Goal: Obtain resource: Obtain resource

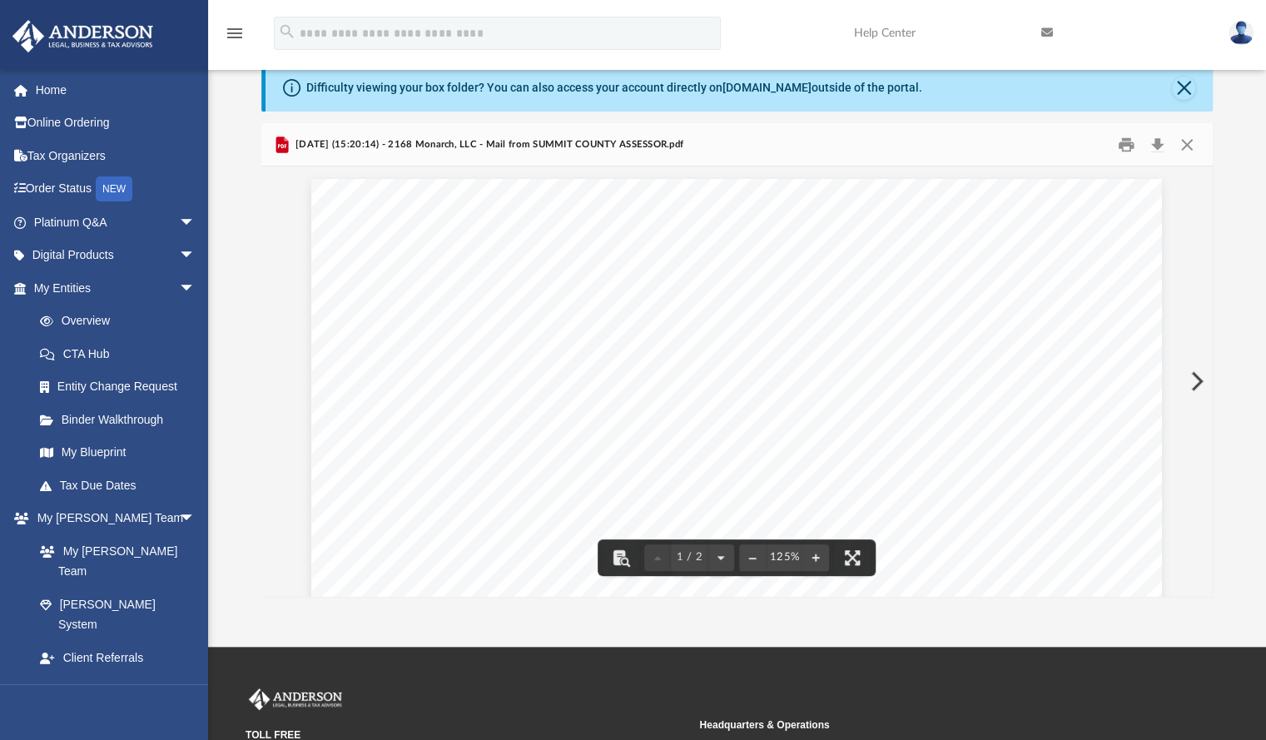
click at [1200, 358] on button "Preview" at bounding box center [1195, 381] width 37 height 47
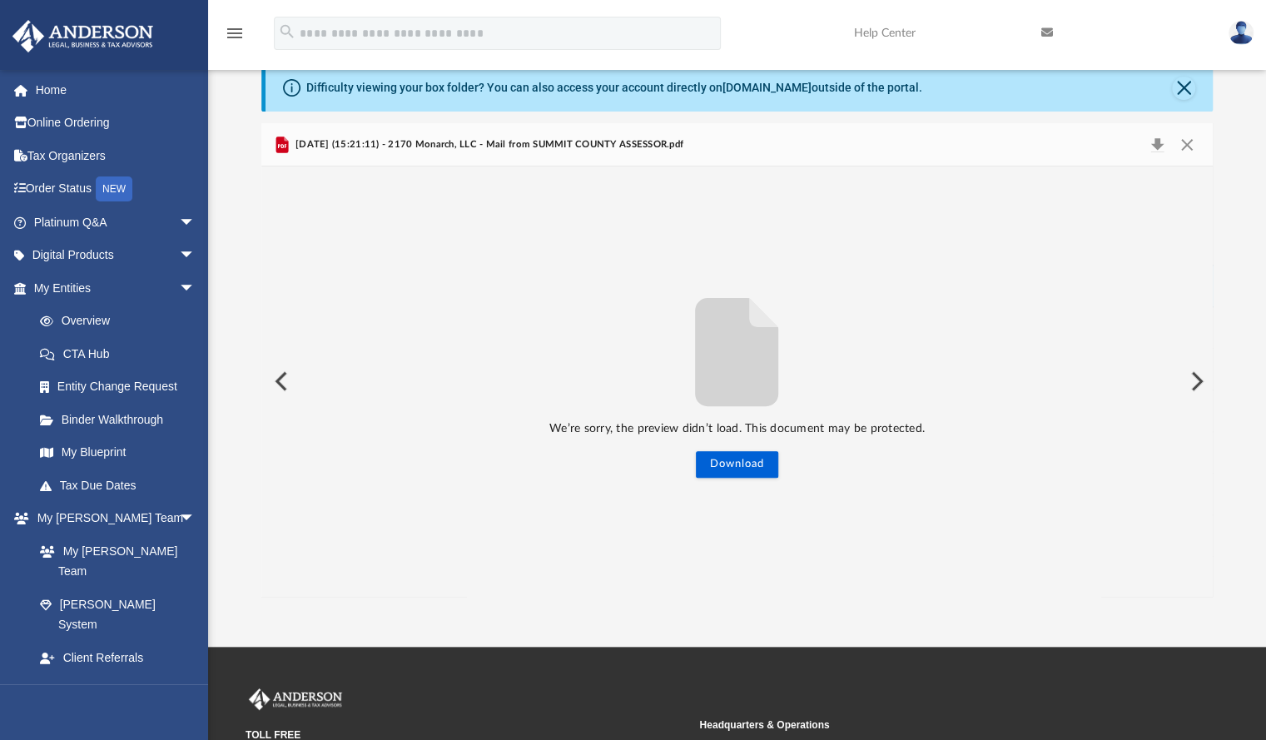
click at [1191, 358] on button "Preview" at bounding box center [1195, 381] width 37 height 47
click at [285, 358] on button "Preview" at bounding box center [279, 381] width 37 height 47
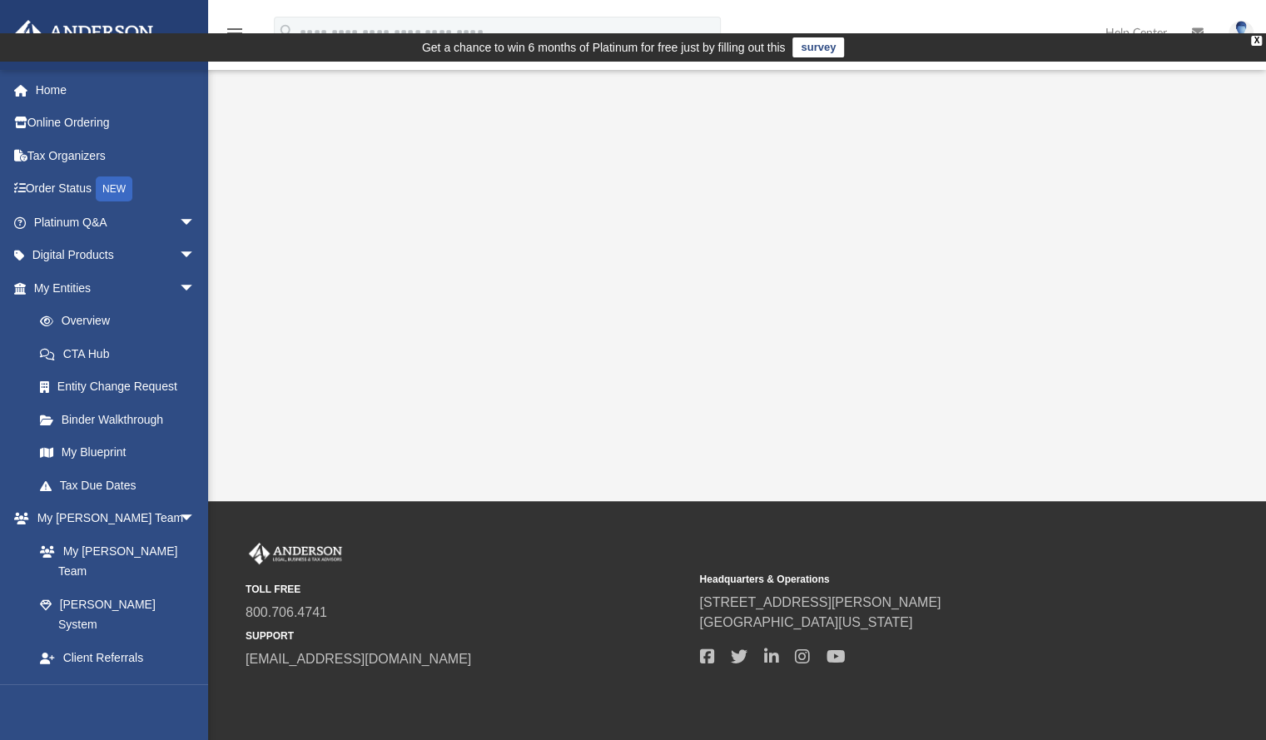
click at [210, 122] on div "App [EMAIL_ADDRESS][DOMAIN_NAME] Sign Out [EMAIL_ADDRESS][DOMAIN_NAME] Home Onl…" at bounding box center [633, 282] width 1266 height 440
click at [70, 707] on link "Box" at bounding box center [121, 723] width 197 height 33
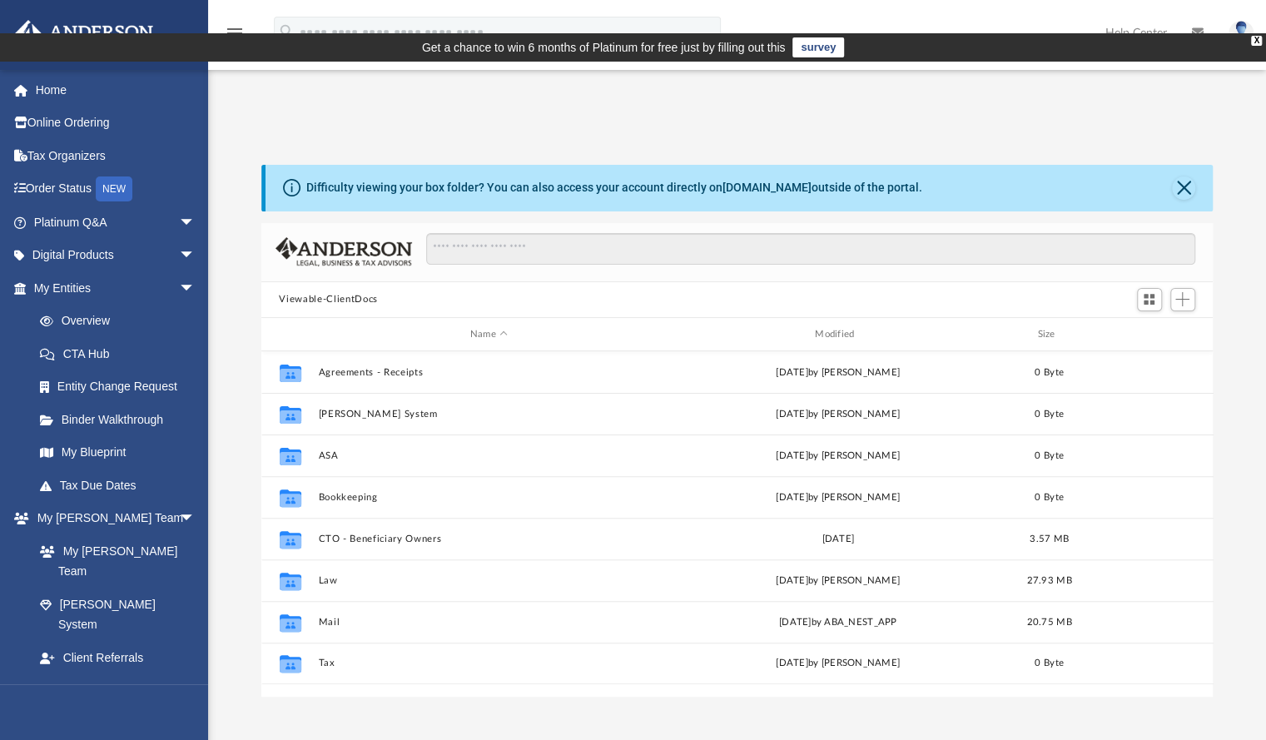
scroll to position [365, 939]
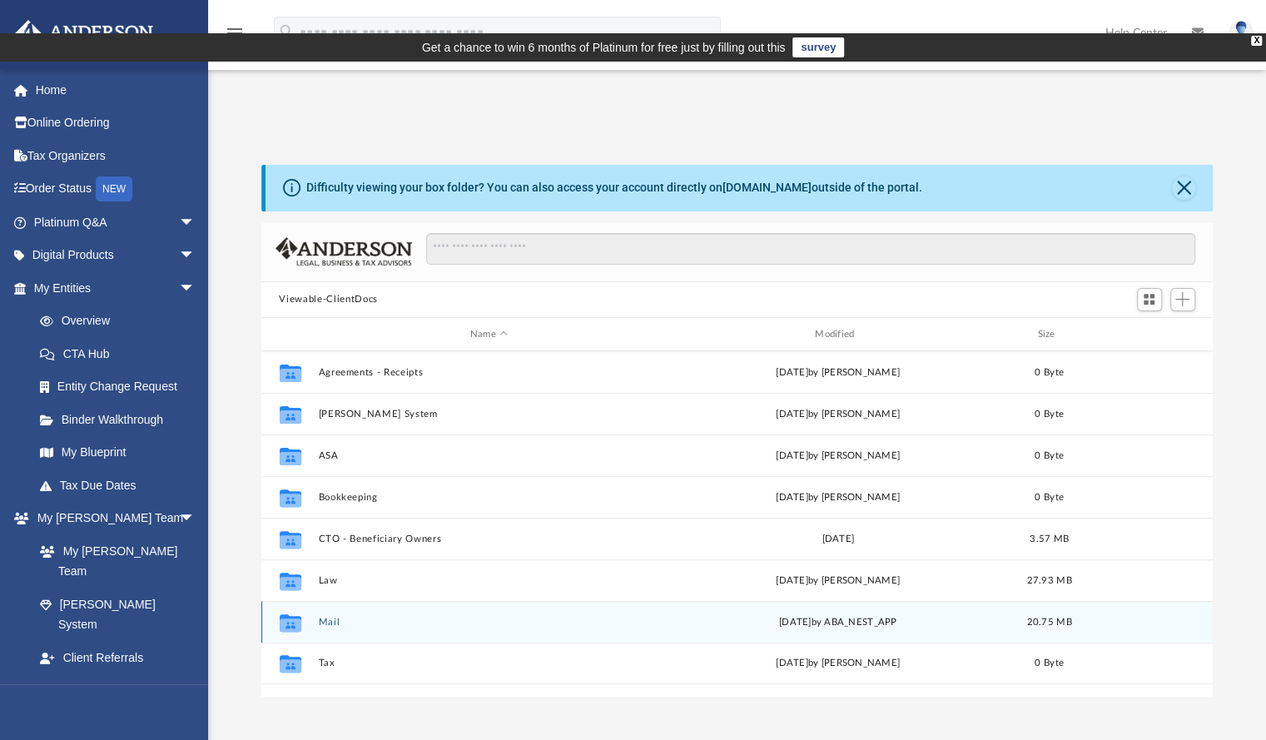
click at [330, 617] on button "Mail" at bounding box center [488, 622] width 341 height 11
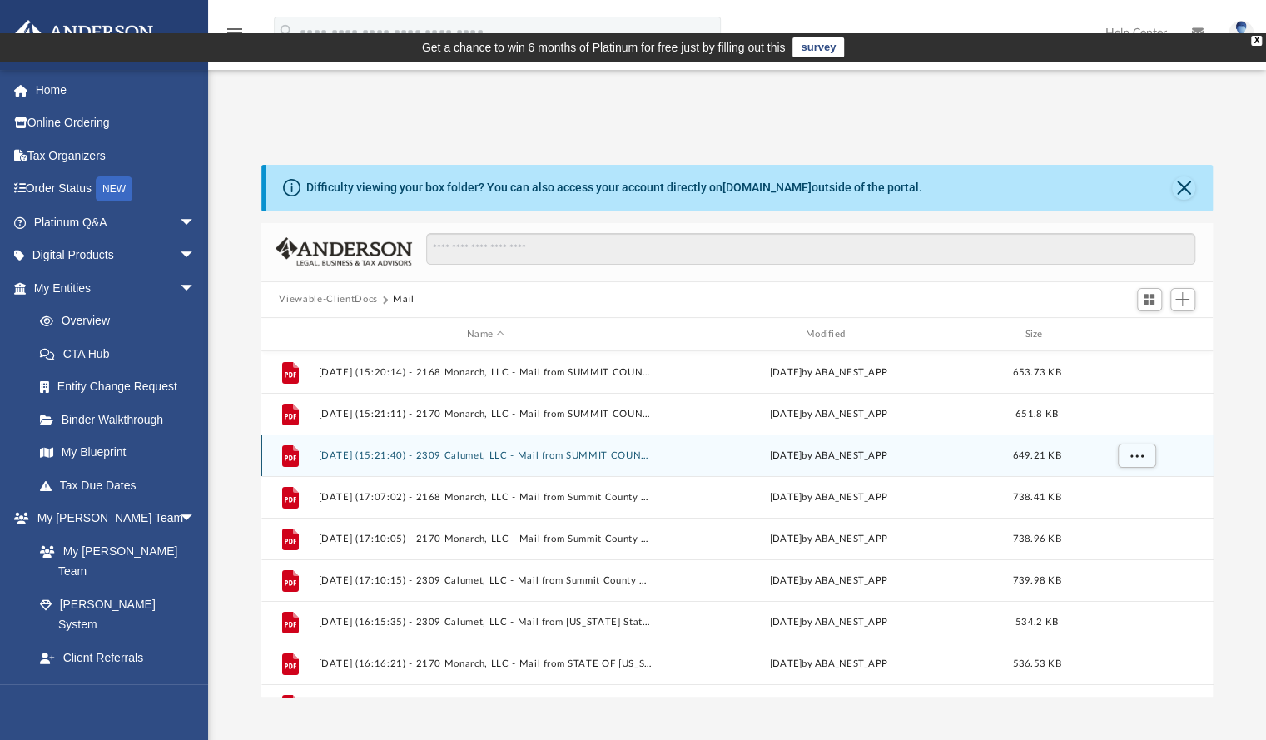
click at [464, 450] on button "[DATE] (15:21:40) - 2309 Calumet, LLC - Mail from SUMMIT COUNTY ASSESSOR.pdf" at bounding box center [485, 455] width 335 height 11
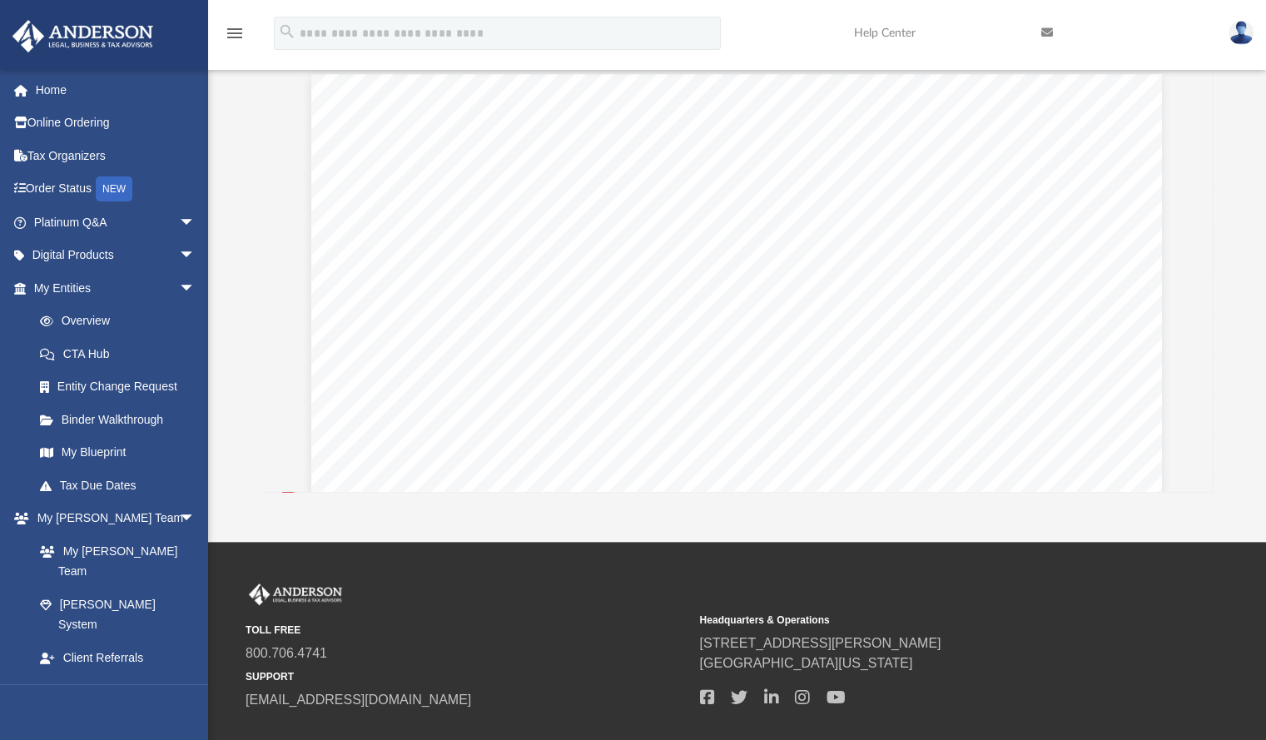
scroll to position [0, 0]
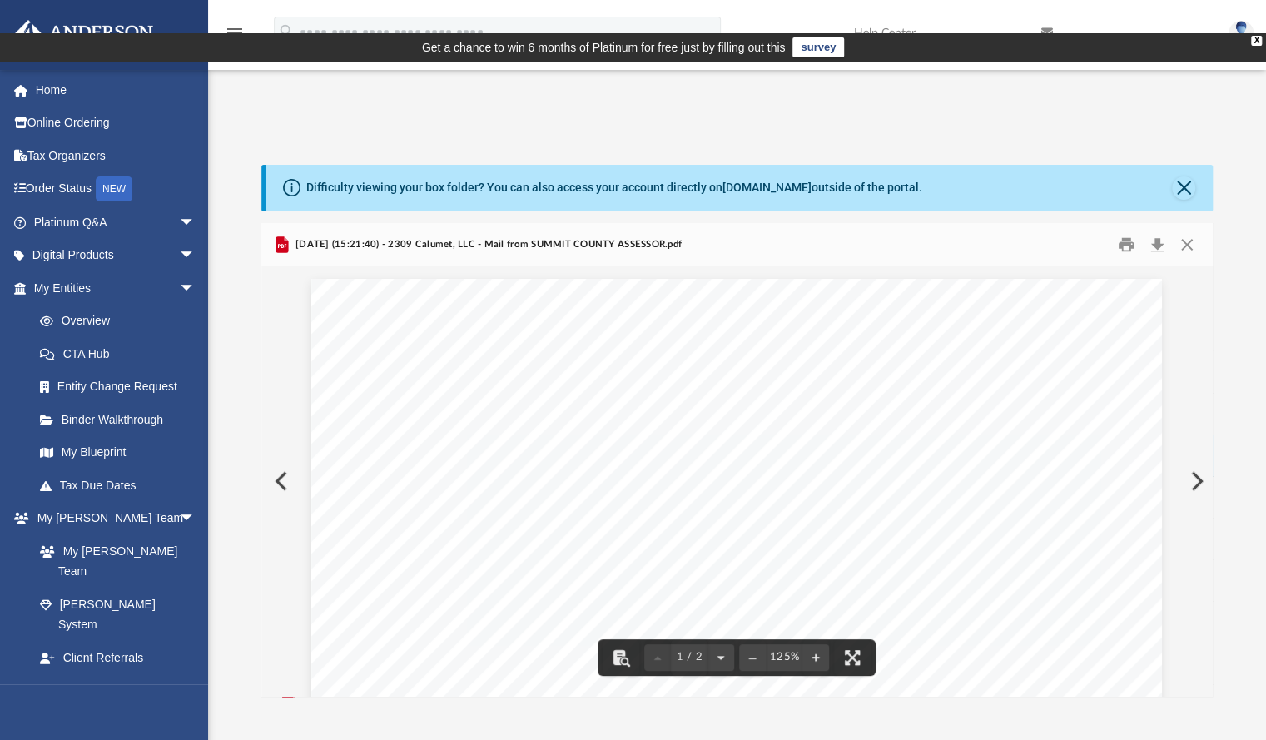
click at [1191, 458] on button "Preview" at bounding box center [1195, 481] width 37 height 47
click at [1197, 458] on button "Preview" at bounding box center [1195, 481] width 37 height 47
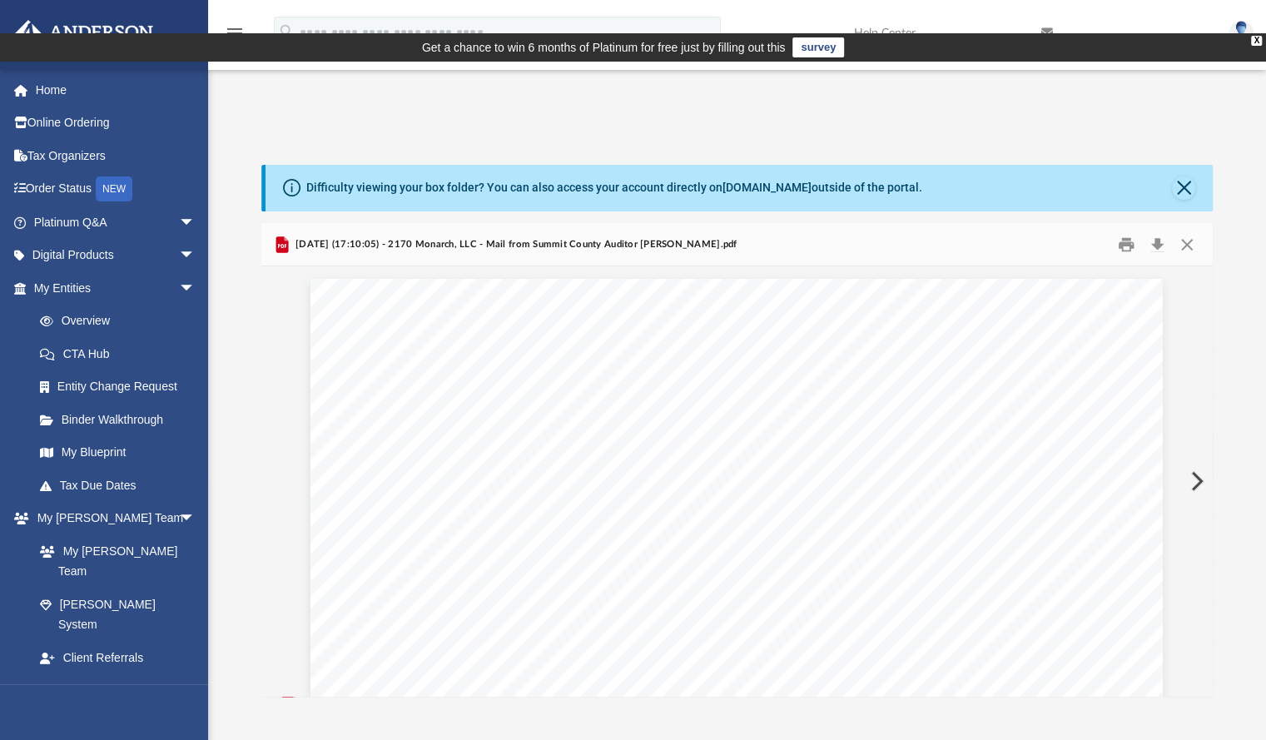
click at [1197, 458] on button "Preview" at bounding box center [1195, 481] width 37 height 47
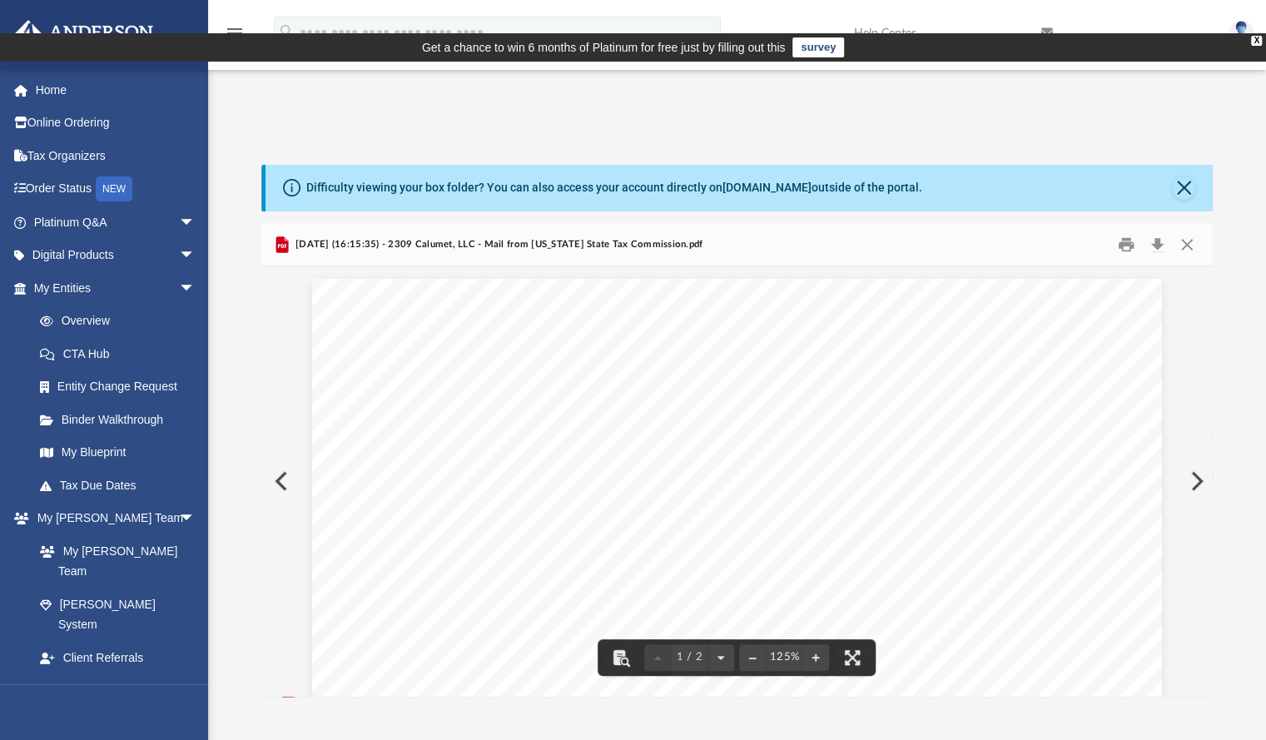
click at [281, 458] on button "Preview" at bounding box center [279, 481] width 37 height 47
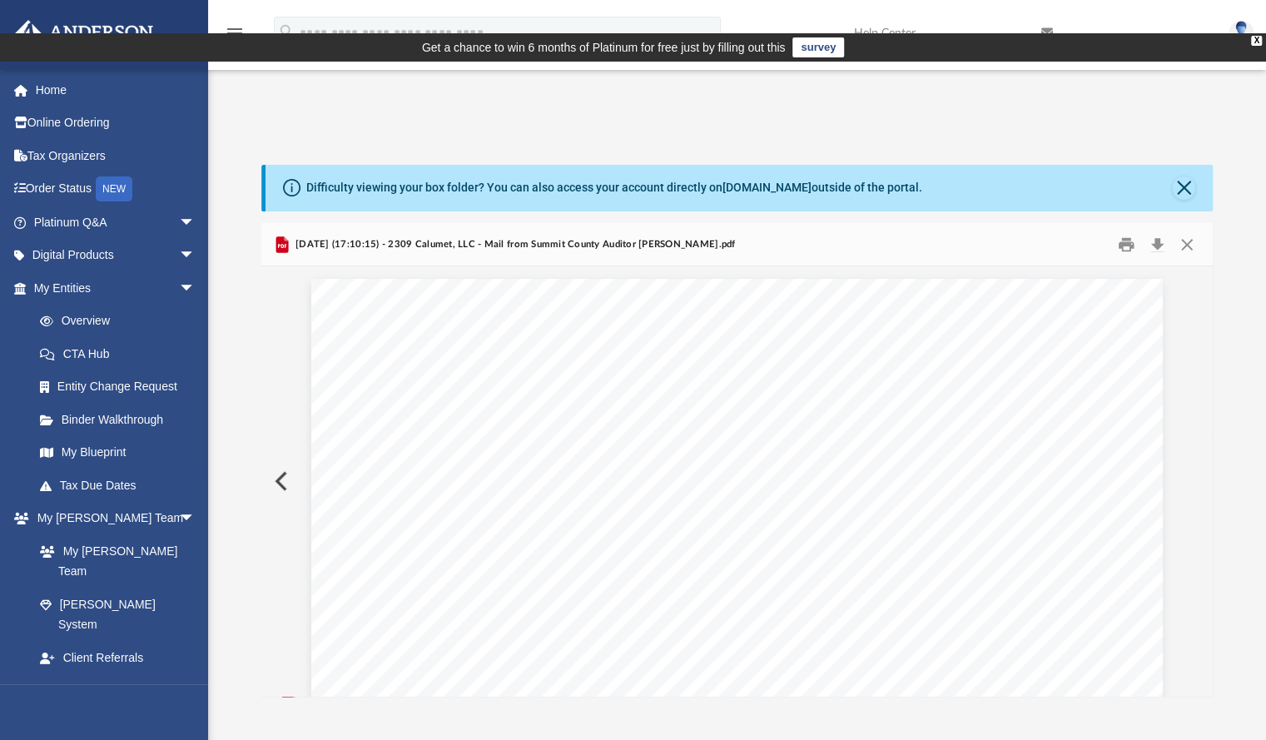
click at [281, 458] on button "Preview" at bounding box center [279, 481] width 37 height 47
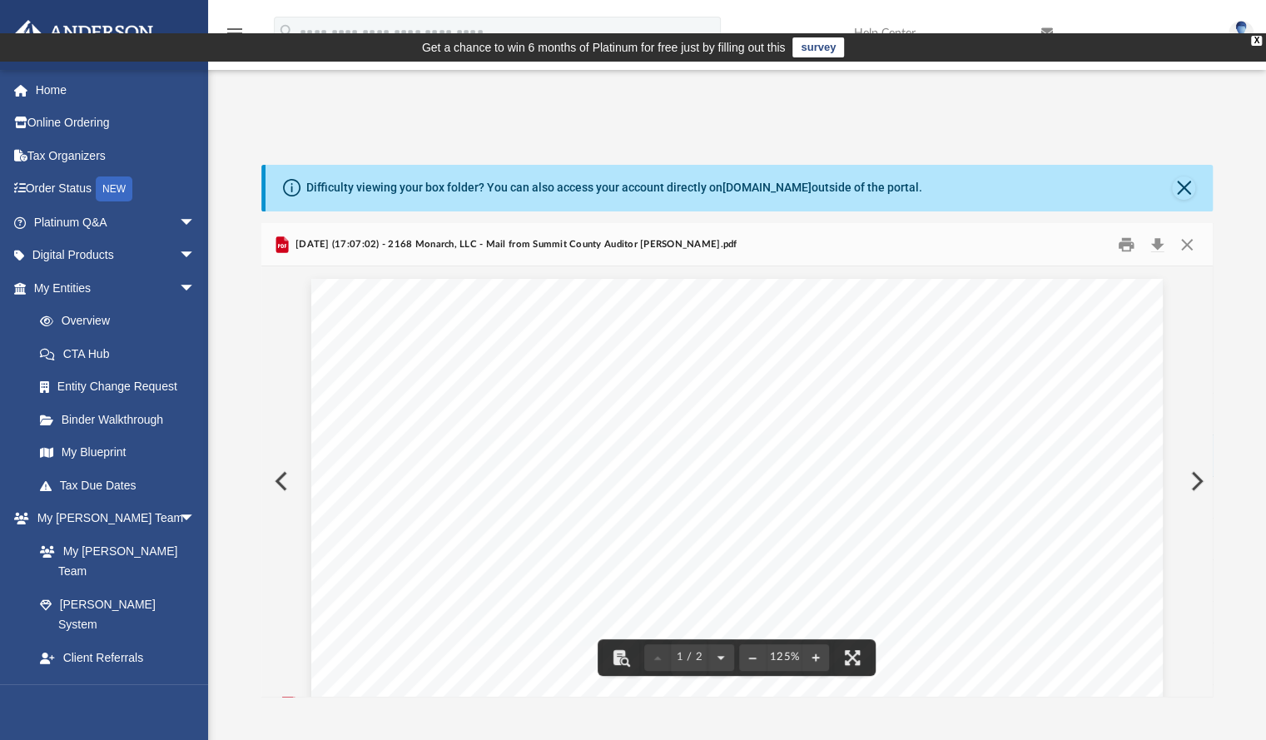
click at [1195, 458] on button "Preview" at bounding box center [1195, 481] width 37 height 47
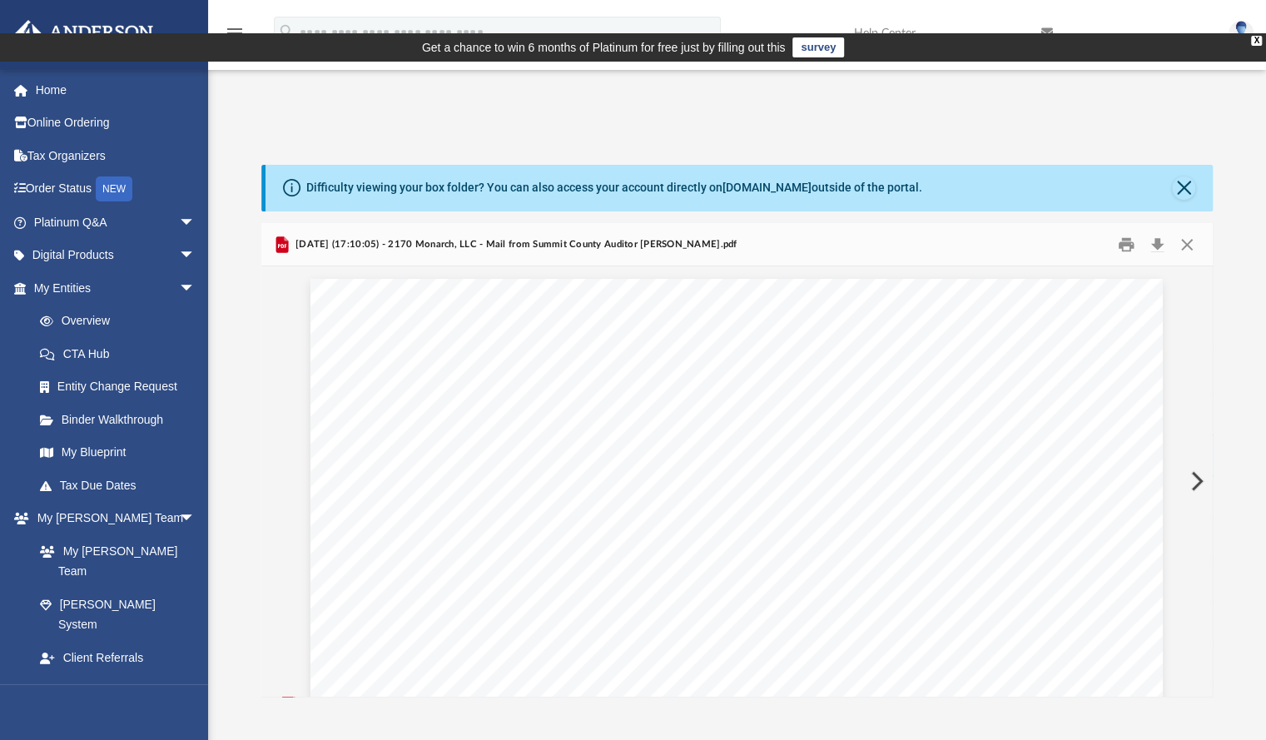
click at [1195, 458] on button "Preview" at bounding box center [1195, 481] width 37 height 47
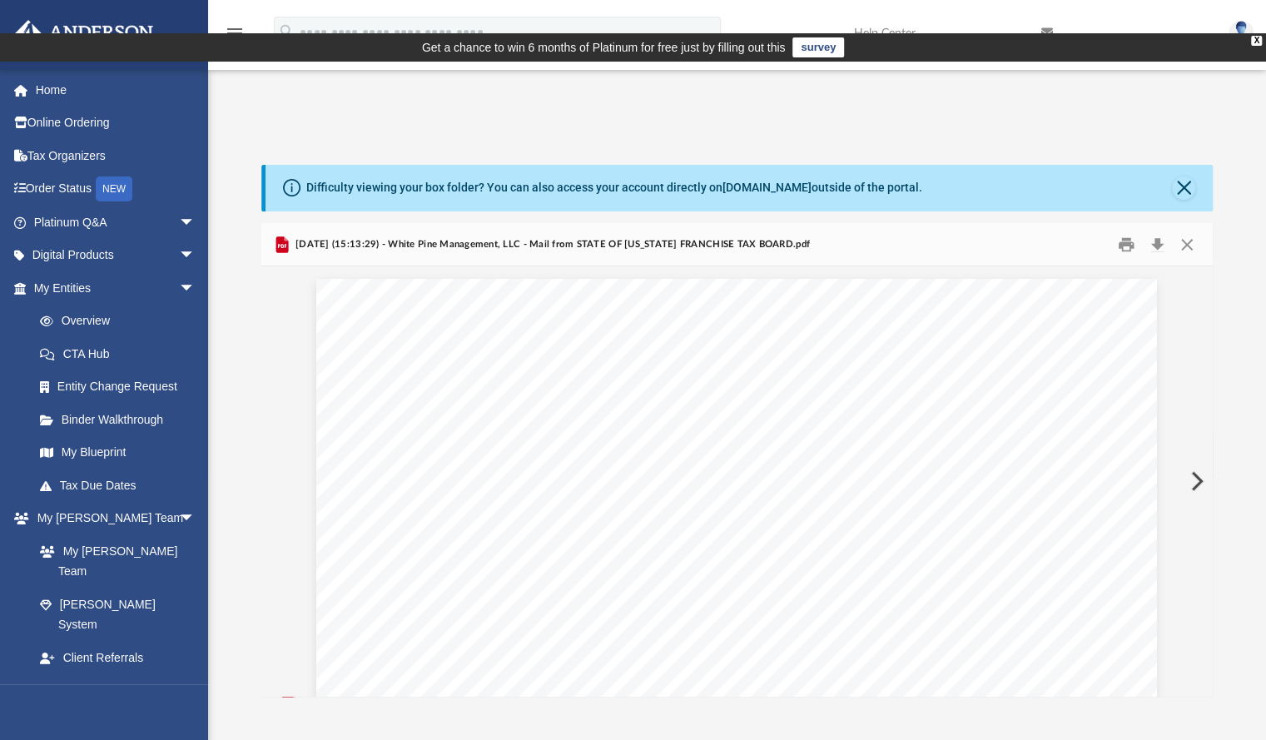
click at [1195, 458] on button "Preview" at bounding box center [1195, 481] width 37 height 47
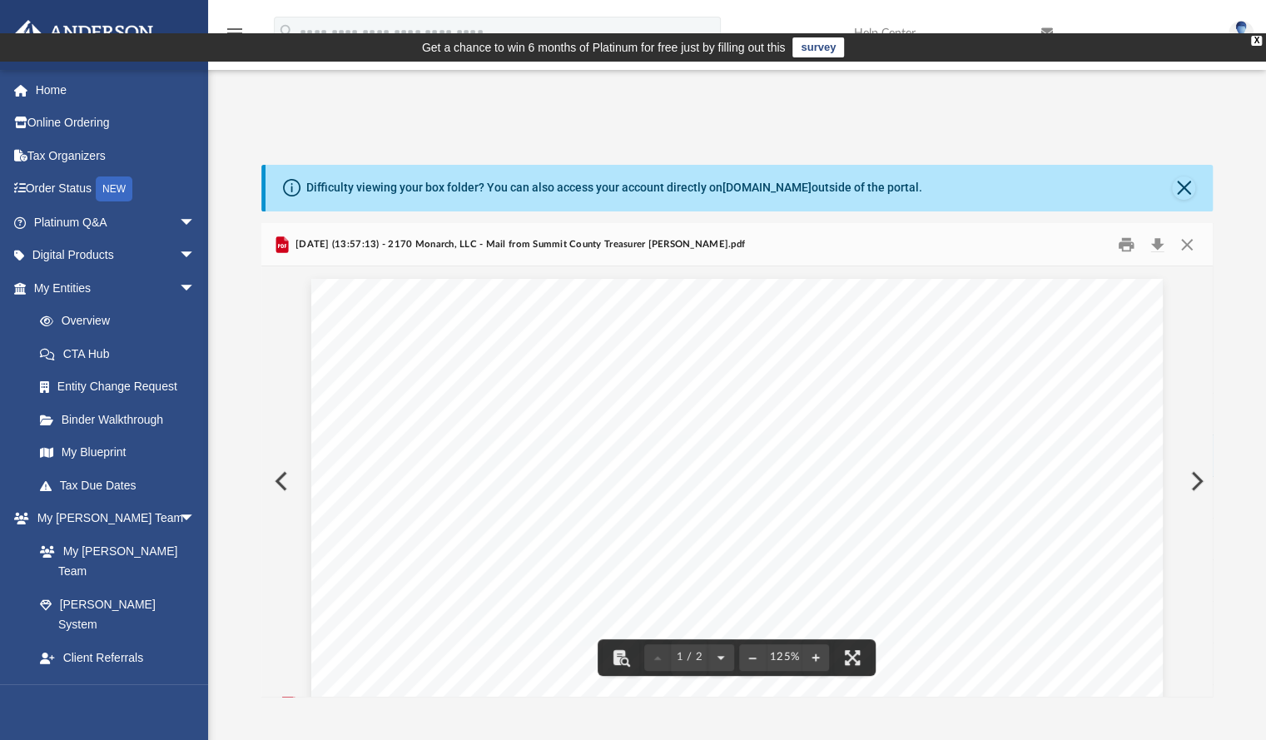
click at [1193, 458] on button "Preview" at bounding box center [1195, 481] width 37 height 47
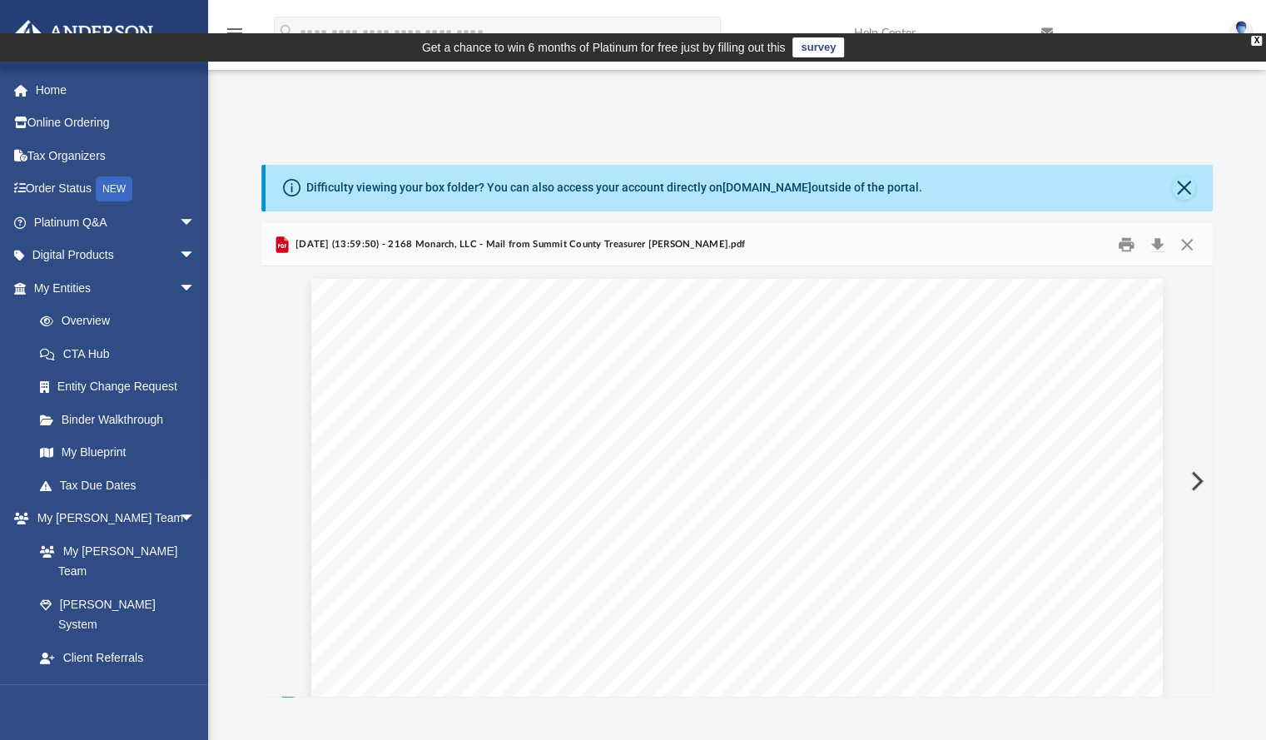
click at [1193, 458] on button "Preview" at bounding box center [1195, 481] width 37 height 47
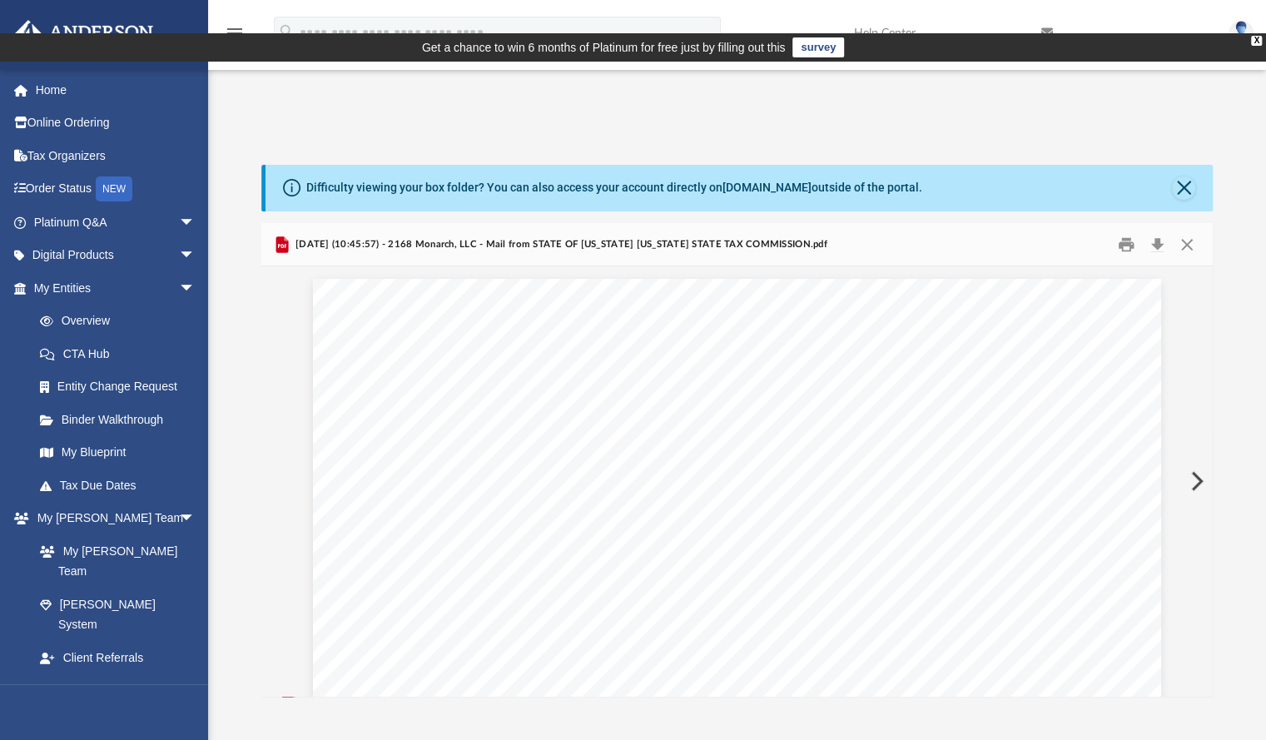
click at [1193, 458] on button "Preview" at bounding box center [1195, 481] width 37 height 47
click at [1197, 458] on button "Preview" at bounding box center [1195, 481] width 37 height 47
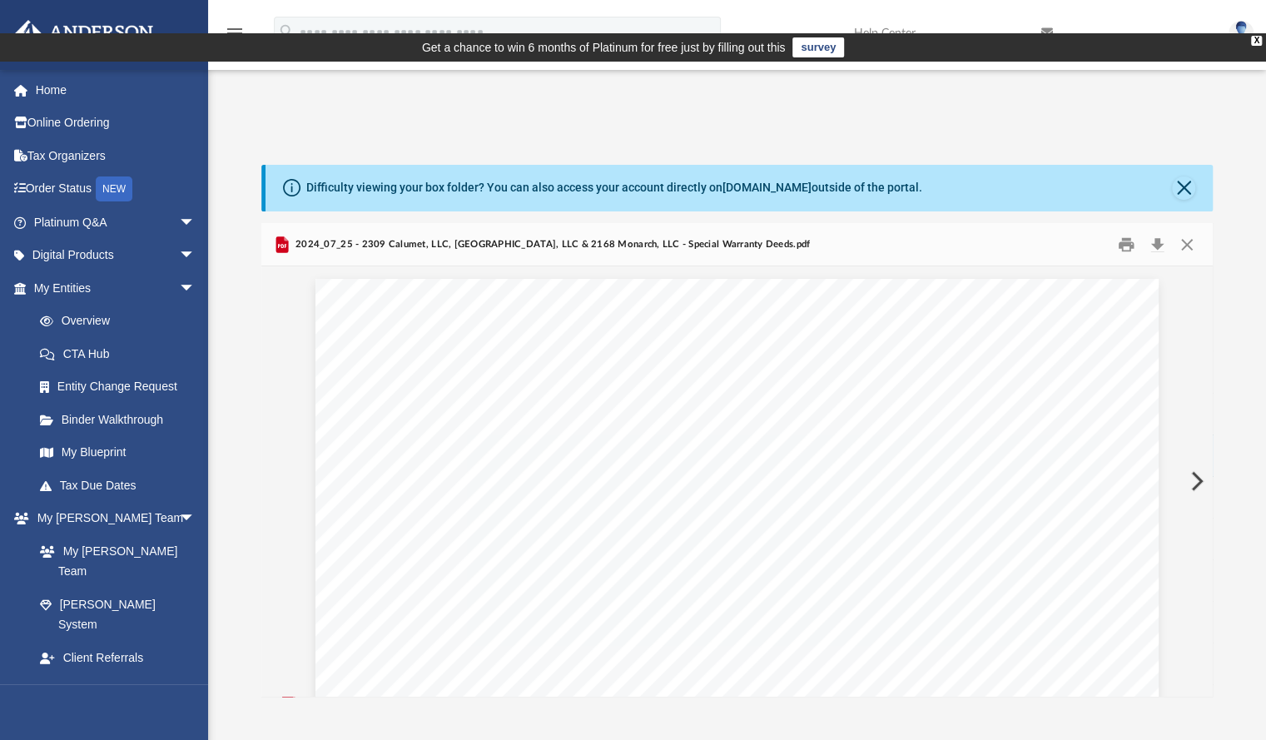
click at [1197, 458] on button "Preview" at bounding box center [1195, 481] width 37 height 47
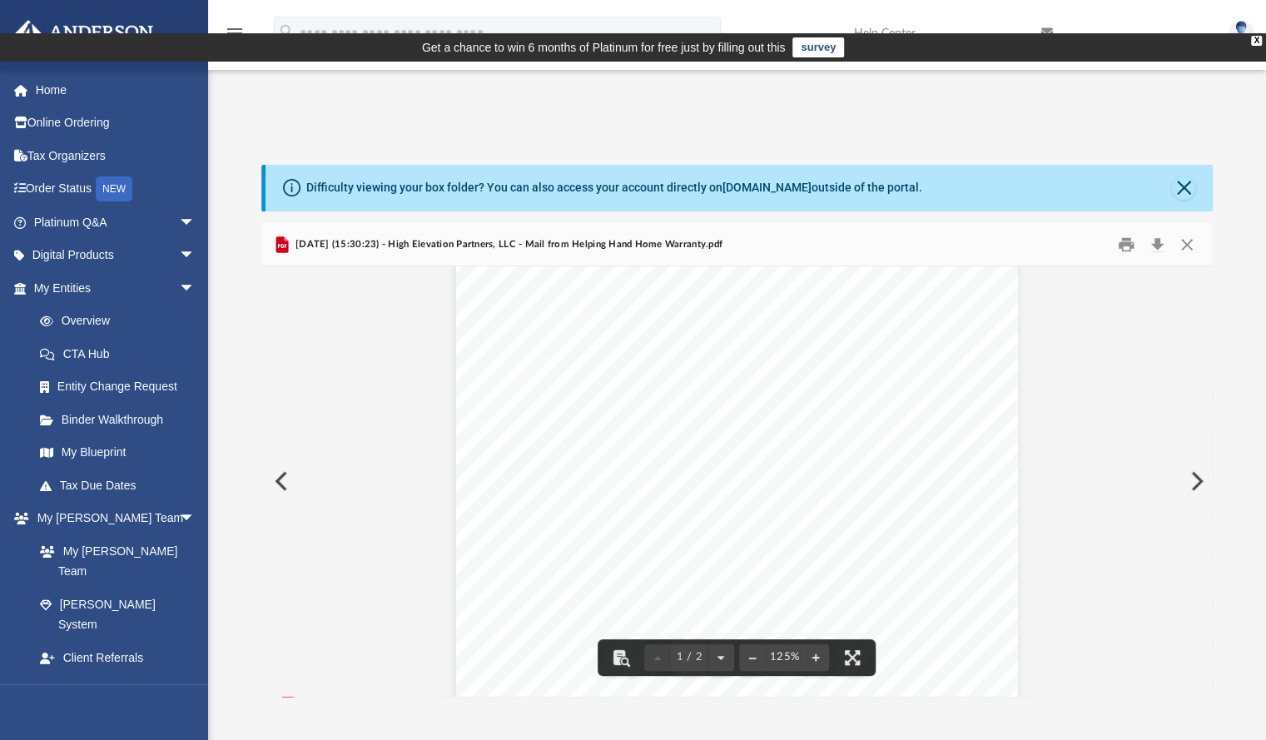
scroll to position [37, 0]
click at [1195, 458] on button "Preview" at bounding box center [1195, 481] width 37 height 47
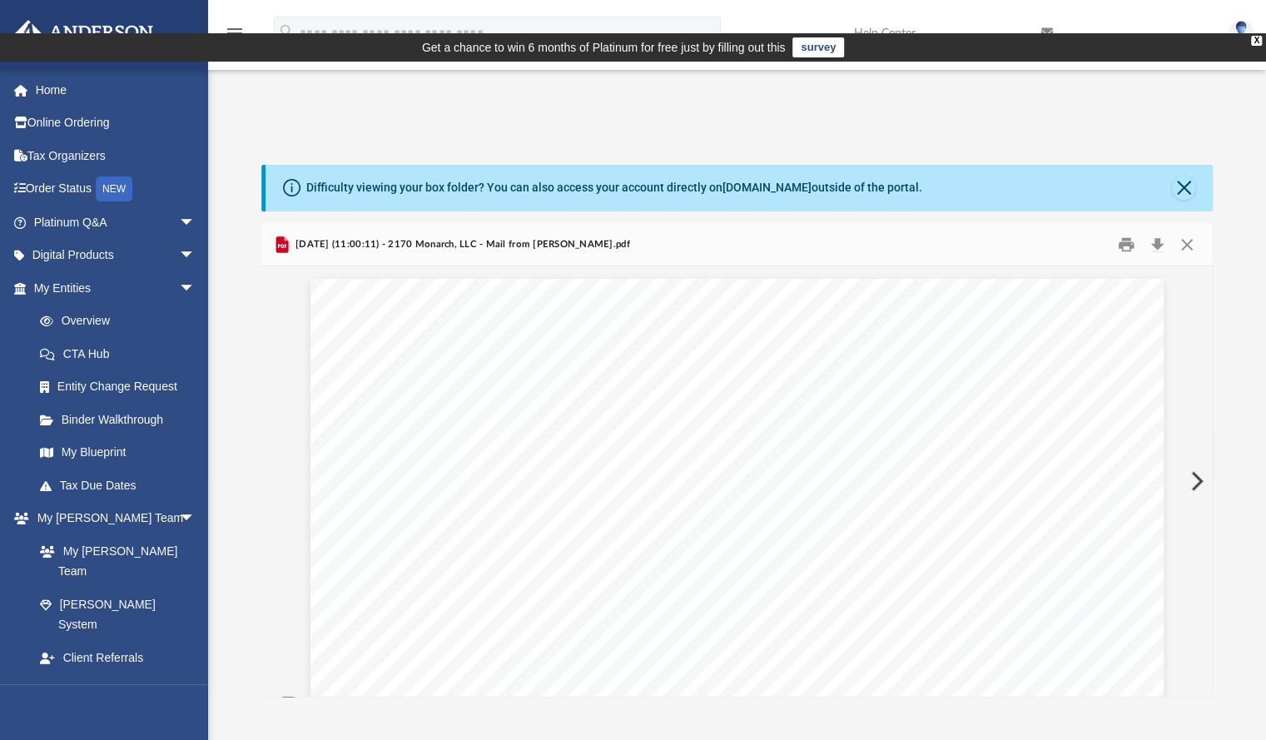
click at [1195, 458] on button "Preview" at bounding box center [1195, 481] width 37 height 47
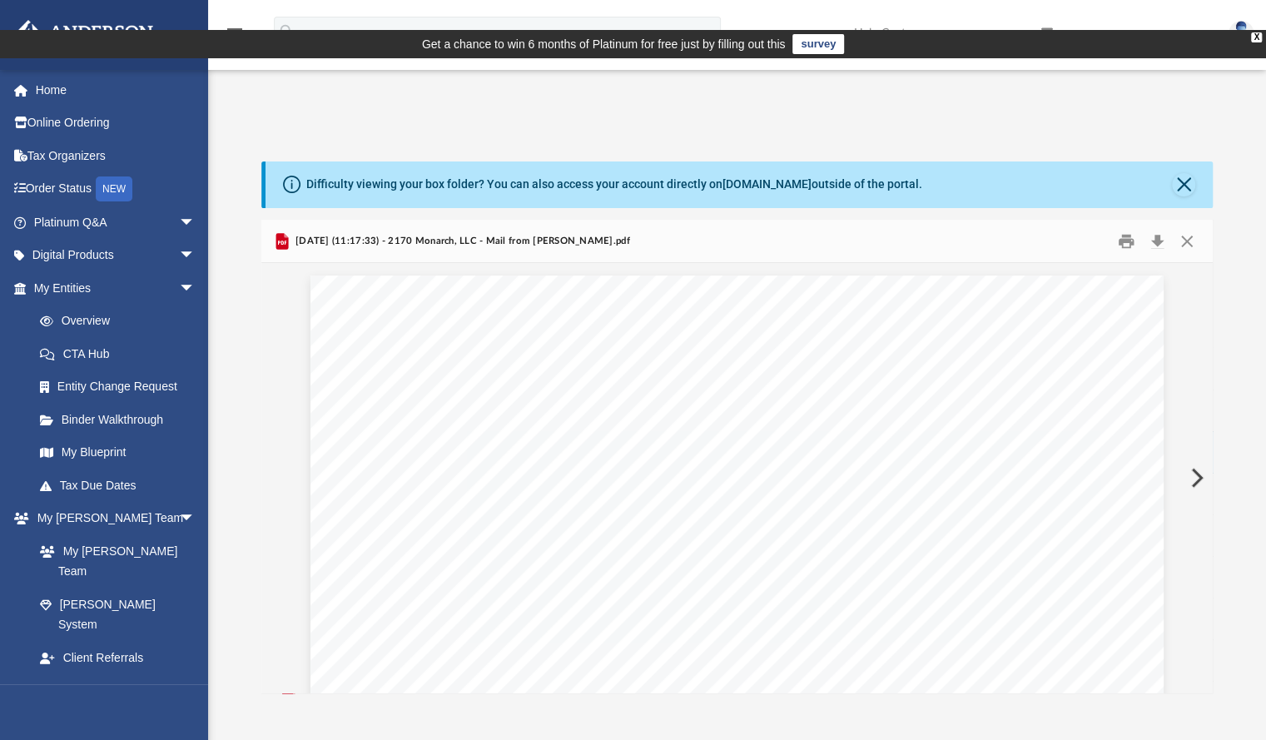
scroll to position [0, 0]
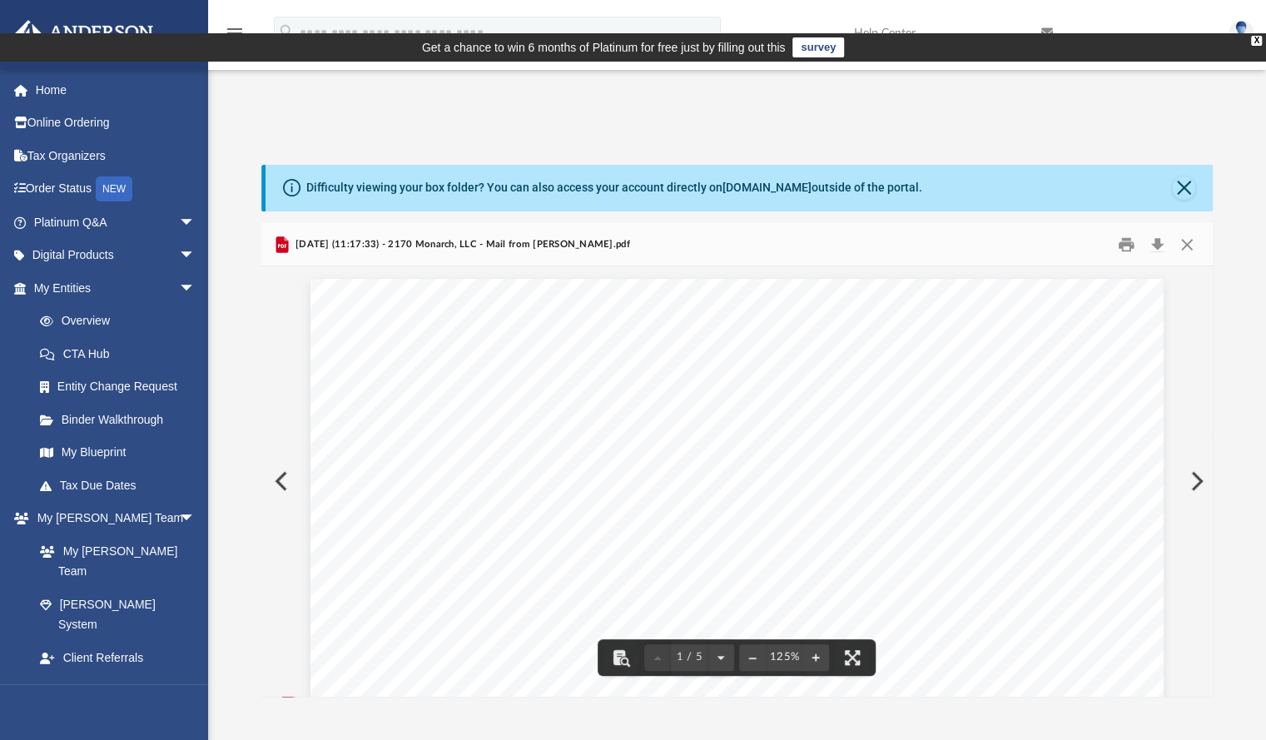
click at [1195, 458] on button "Preview" at bounding box center [1195, 481] width 37 height 47
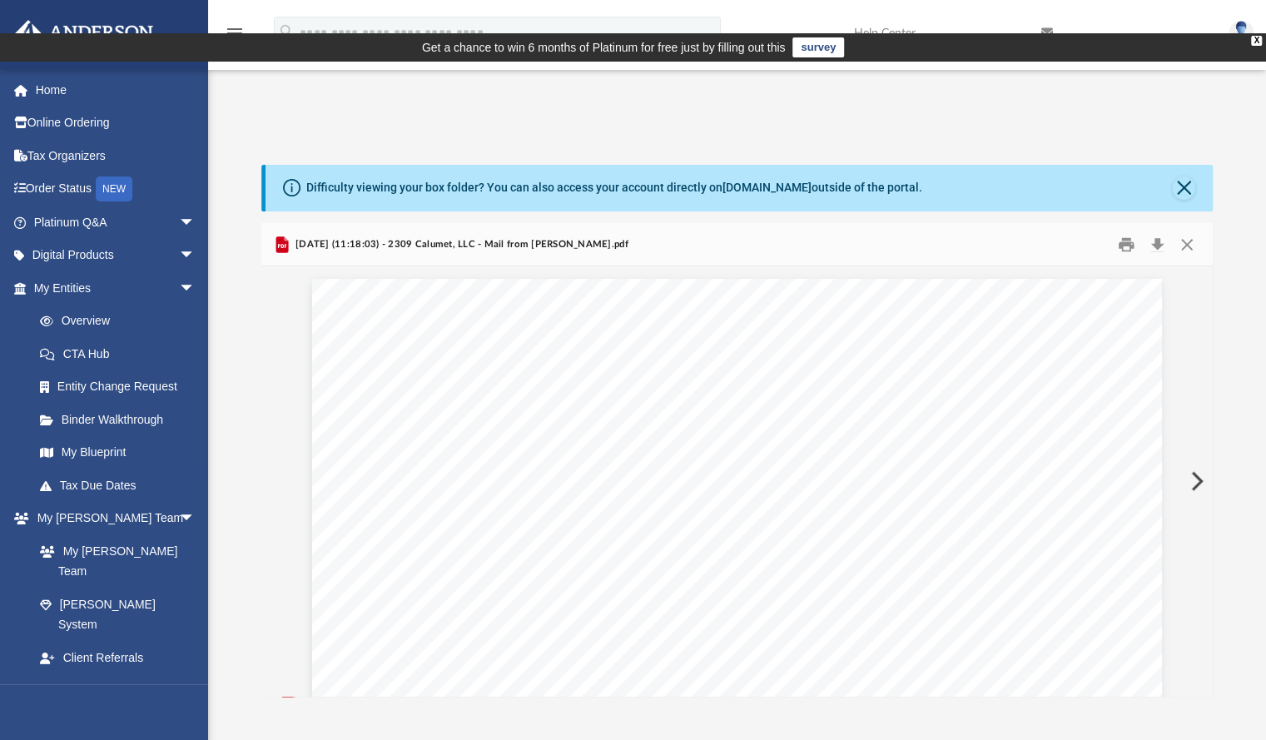
click at [1195, 458] on button "Preview" at bounding box center [1195, 481] width 37 height 47
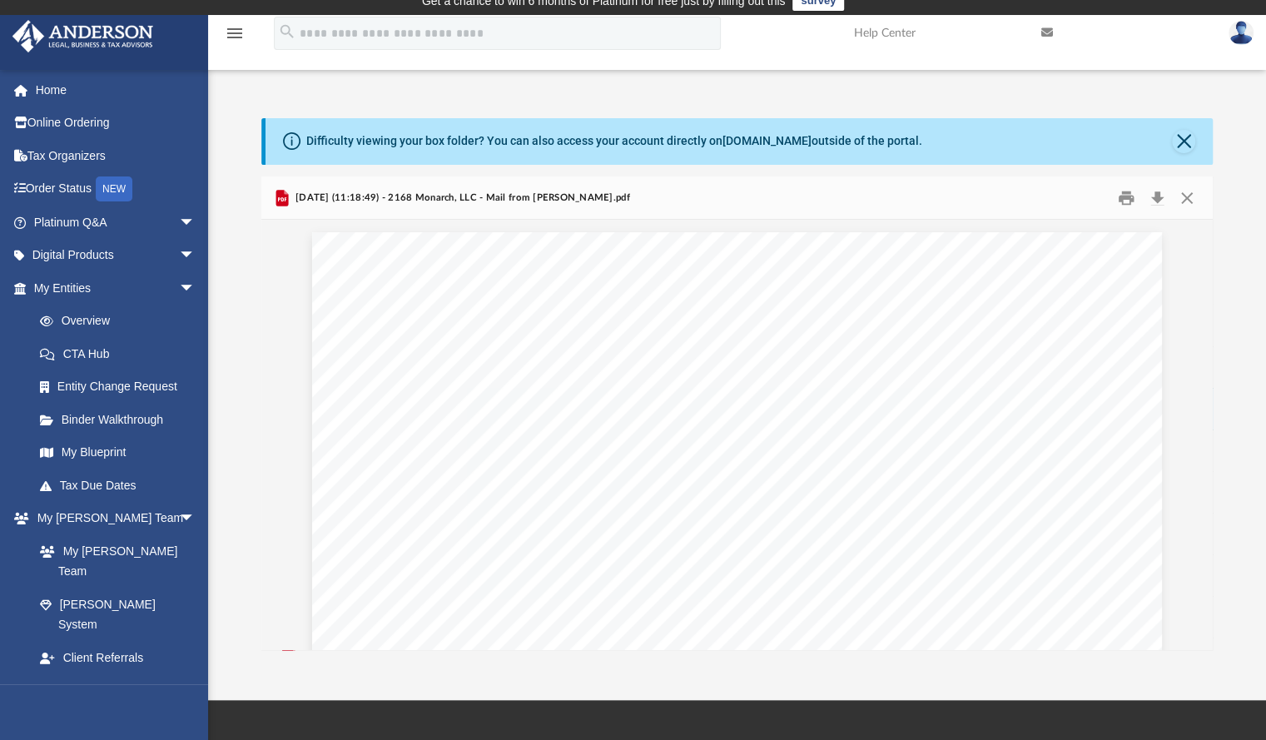
scroll to position [45, 0]
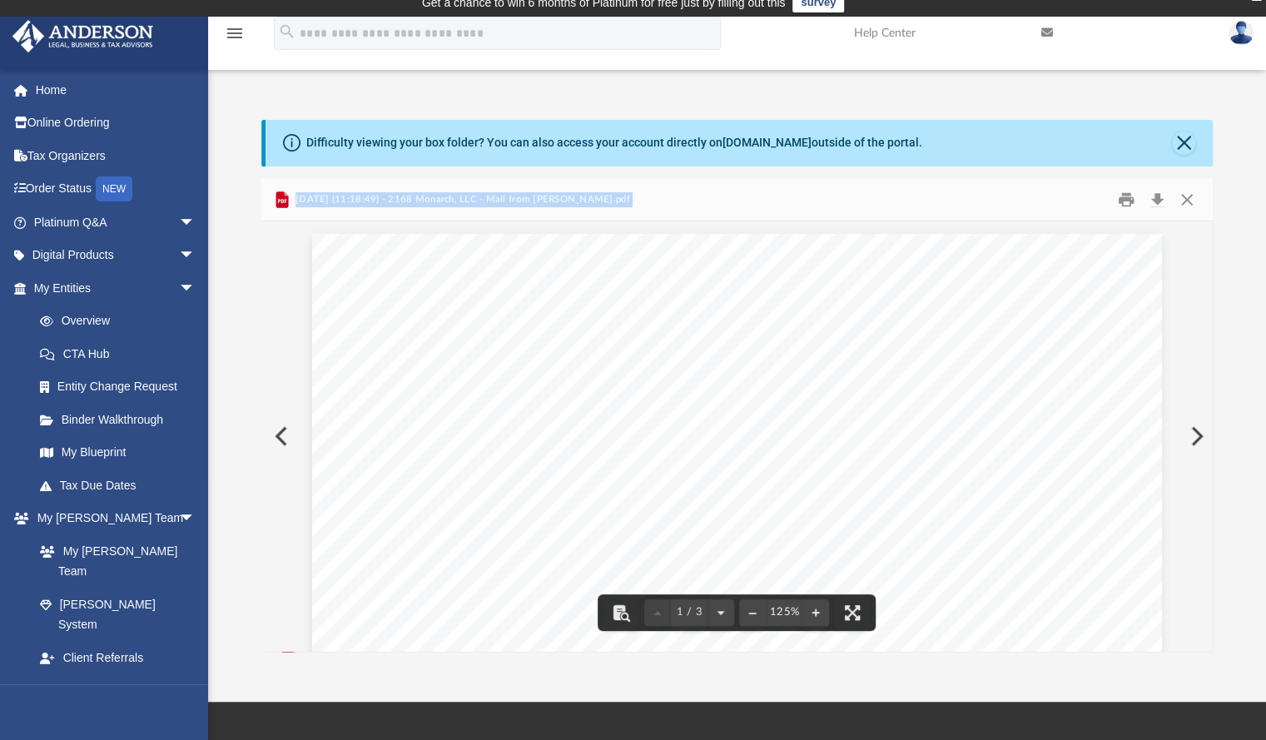
drag, startPoint x: 1209, startPoint y: 241, endPoint x: 1200, endPoint y: 310, distance: 69.6
click at [1200, 310] on div "Viewable-ClientDocs Mail Name Modified Size File [DATE] (15:20:14) - 2168 Monar…" at bounding box center [737, 415] width 952 height 474
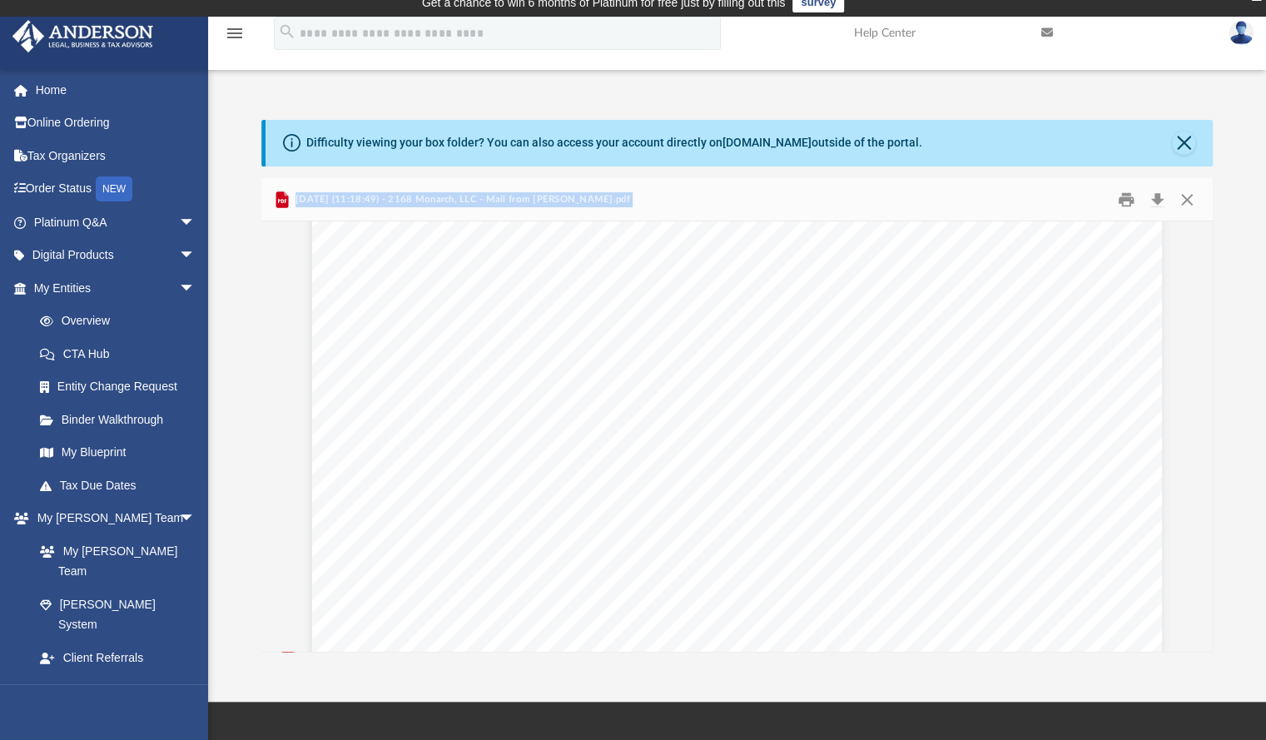
scroll to position [0, 0]
